Goal: Task Accomplishment & Management: Use online tool/utility

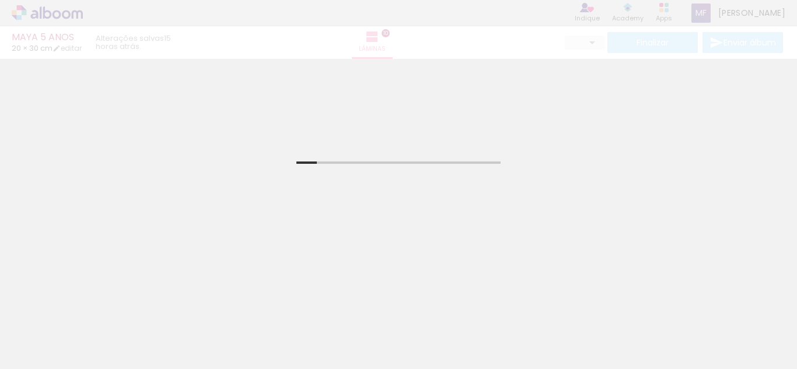
click at [225, 107] on div "Inserir lâmina 1 de 10 Confirmar Cancelar" at bounding box center [398, 301] width 797 height 485
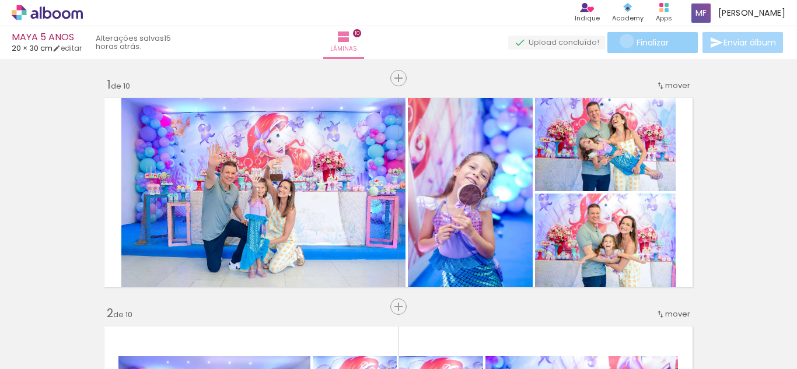
click at [623, 41] on paper-button "Finalizar" at bounding box center [652, 42] width 90 height 21
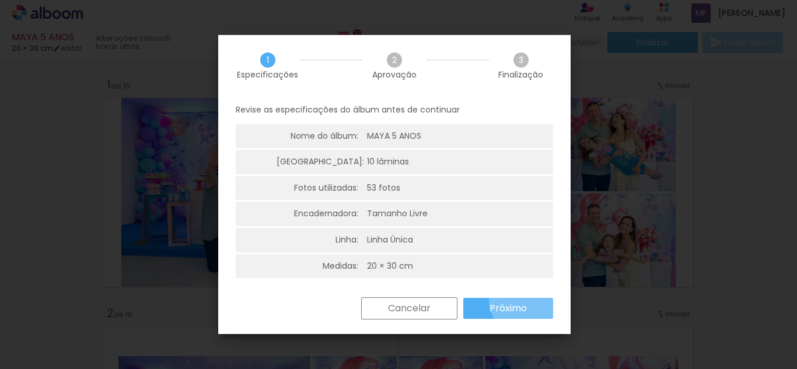
click at [530, 299] on paper-button "Próximo" at bounding box center [508, 308] width 90 height 21
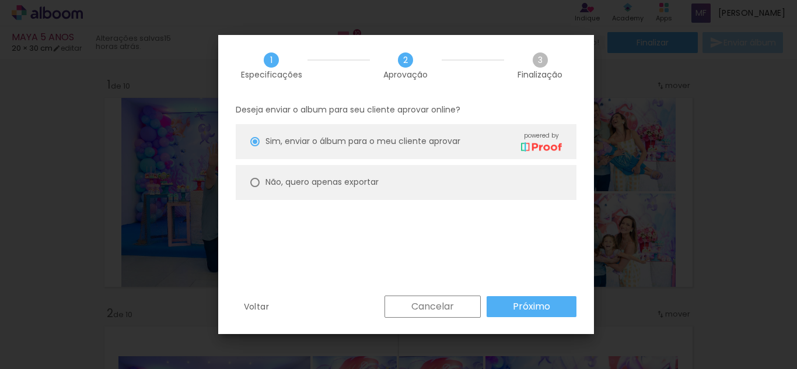
click at [429, 187] on paper-radio-button "Não, quero apenas exportar" at bounding box center [406, 182] width 341 height 35
type paper-radio-button "on"
click at [504, 306] on paper-button "Próximo" at bounding box center [532, 306] width 90 height 21
type input "Alta, 300 DPI"
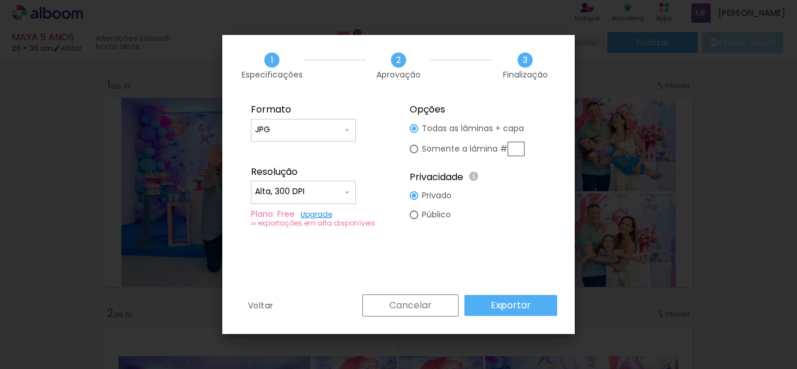
click at [0, 0] on slot "Exportar" at bounding box center [0, 0] width 0 height 0
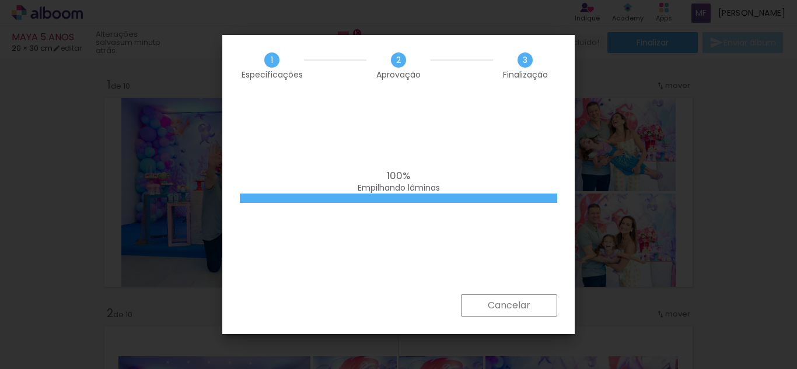
drag, startPoint x: 0, startPoint y: 0, endPoint x: 474, endPoint y: 190, distance: 510.9
click at [473, 209] on div "100% Empilhando lâminas" at bounding box center [398, 195] width 352 height 198
click at [474, 190] on div "100% Empilhando lâminas" at bounding box center [398, 181] width 317 height 23
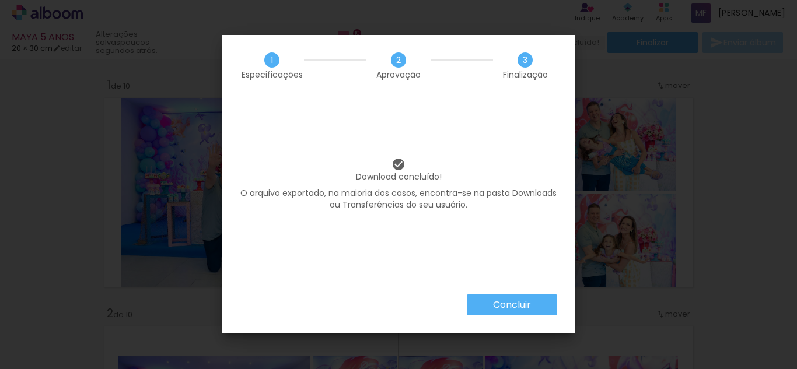
click at [0, 0] on slot "Concluir" at bounding box center [0, 0] width 0 height 0
